Goal: Information Seeking & Learning: Learn about a topic

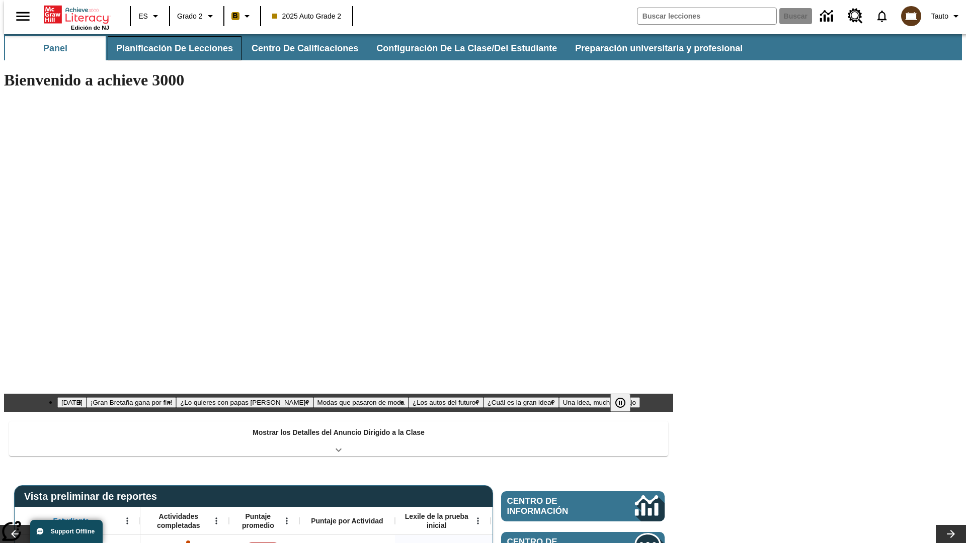
click at [169, 48] on button "Planificación de lecciones" at bounding box center [175, 48] width 134 height 24
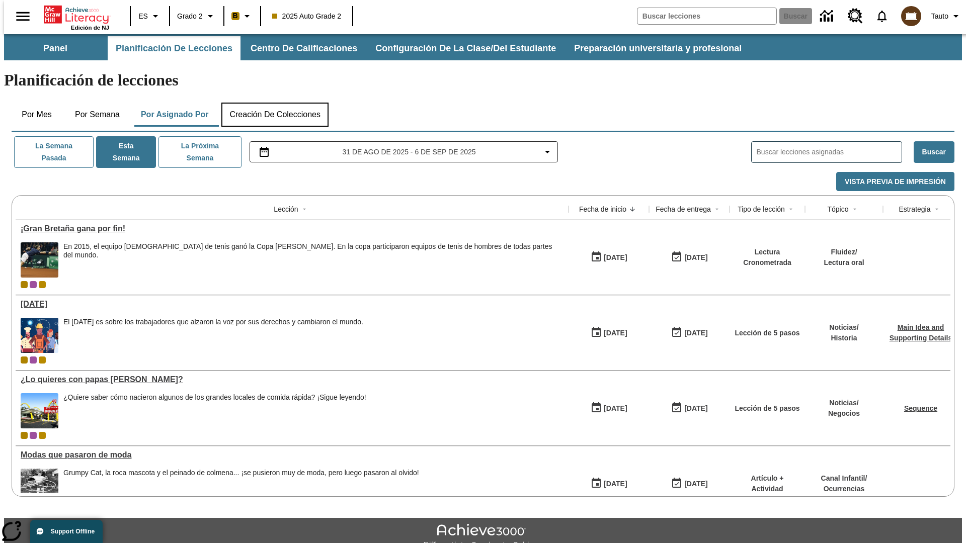
click at [275, 103] on button "Creación de colecciones" at bounding box center [274, 115] width 107 height 24
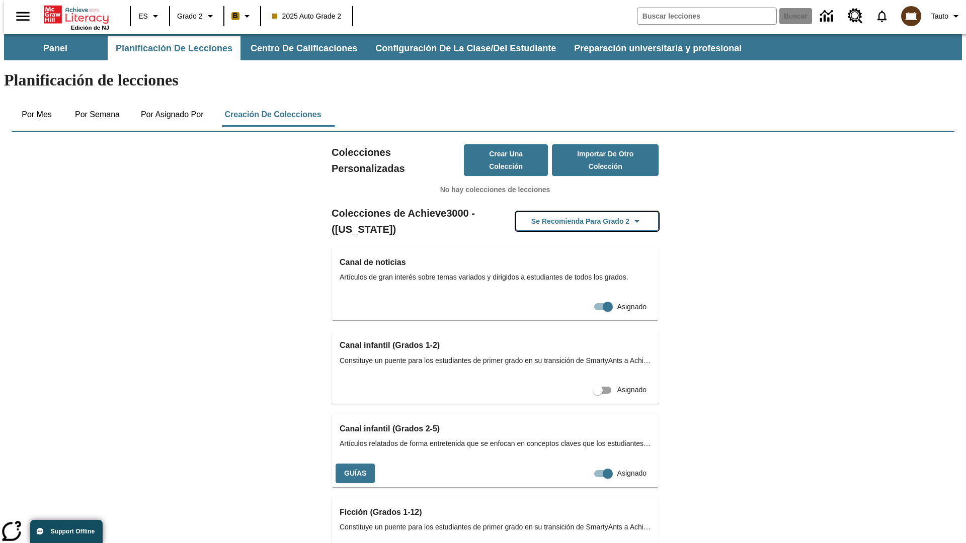
click at [571, 212] on button "Se recomienda para Grado 2" at bounding box center [587, 222] width 143 height 20
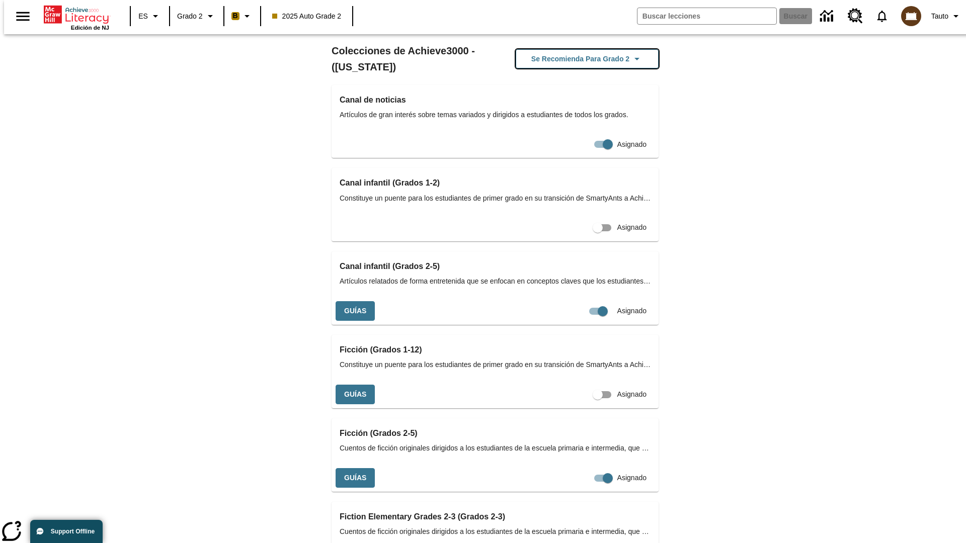
scroll to position [425, 0]
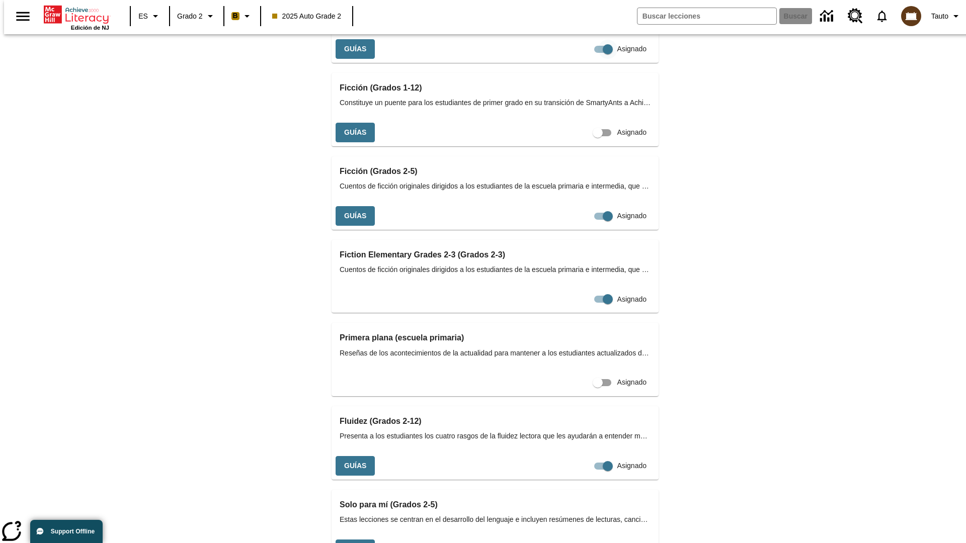
click at [579, 59] on input "Asignado" at bounding box center [607, 49] width 57 height 19
checkbox input "false"
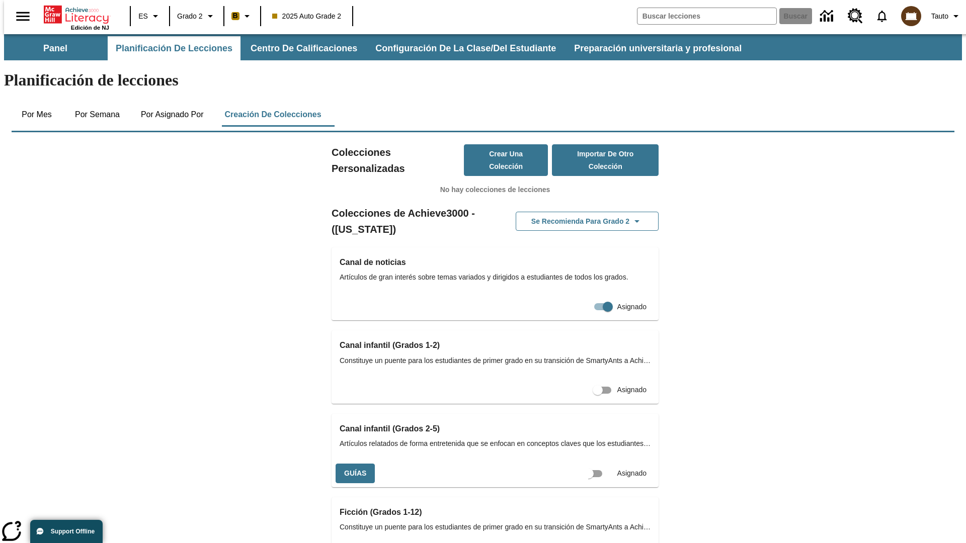
scroll to position [0, 9]
